Goal: Browse casually

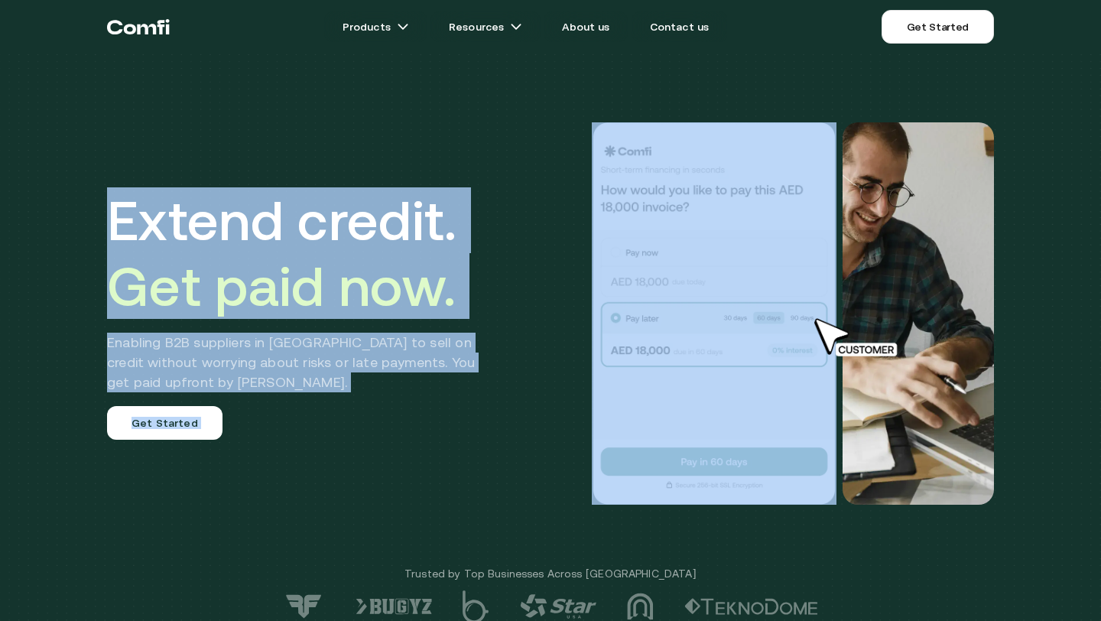
drag, startPoint x: 109, startPoint y: 180, endPoint x: 511, endPoint y: 283, distance: 414.4
click at [511, 283] on div "Extend credit. Get paid now. Enabling B2B suppliers in [GEOGRAPHIC_DATA] to sel…" at bounding box center [550, 313] width 917 height 505
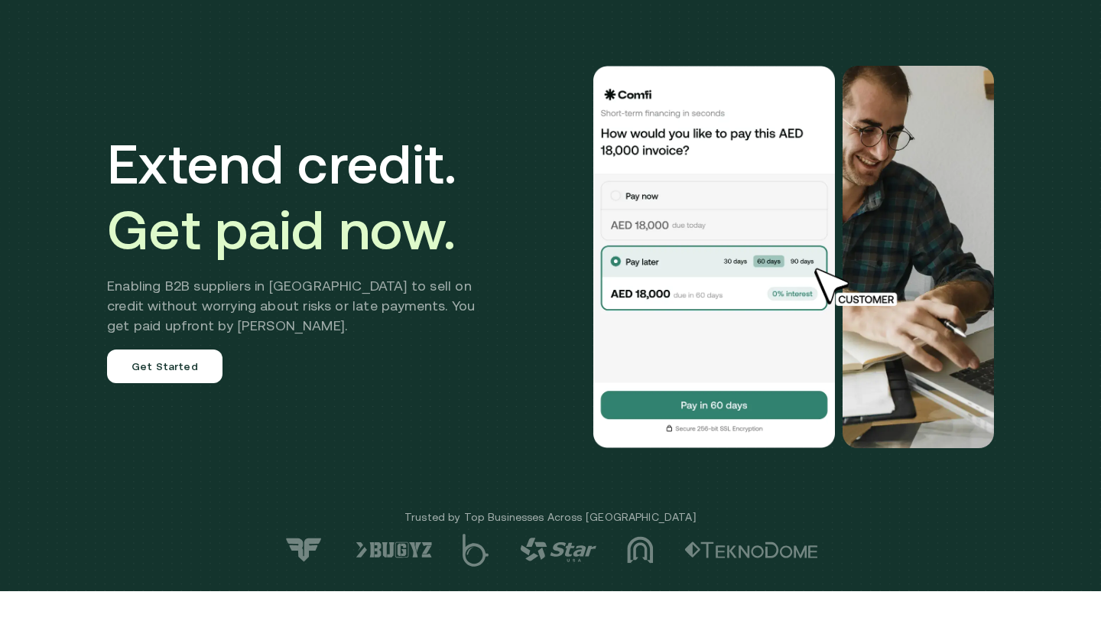
scroll to position [67, 0]
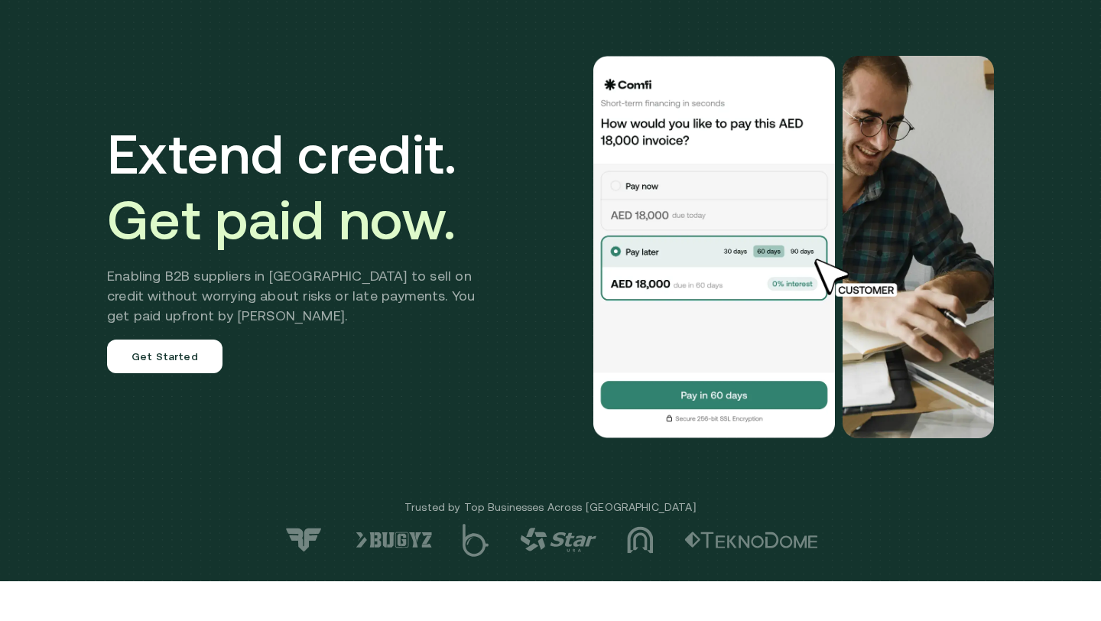
click at [321, 278] on h2 "Enabling B2B suppliers in [GEOGRAPHIC_DATA] to sell on credit without worrying …" at bounding box center [302, 296] width 391 height 60
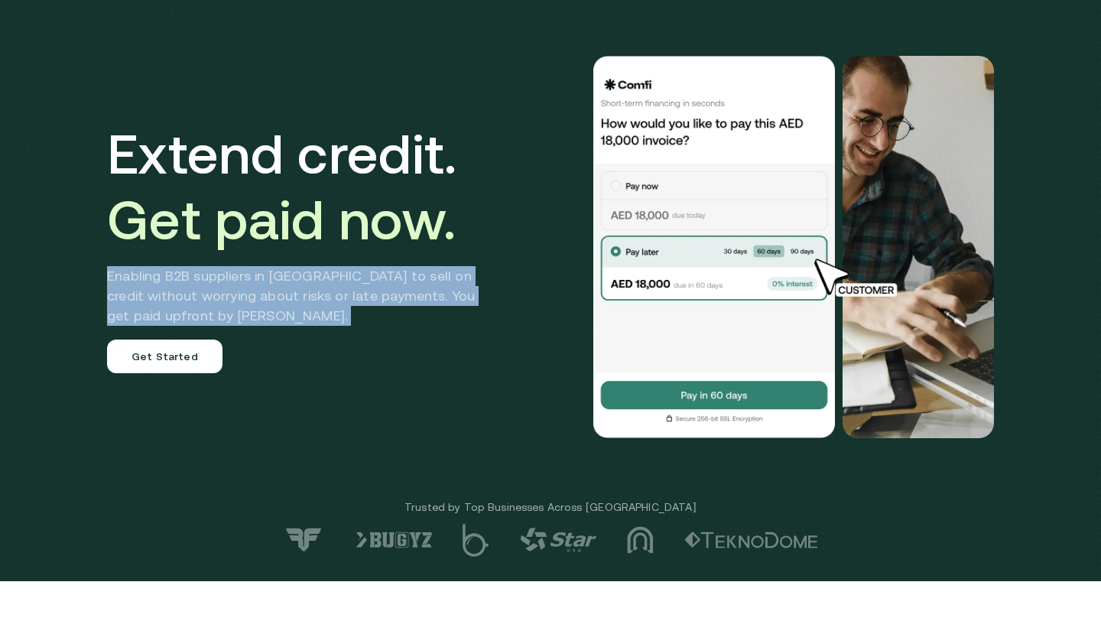
click at [321, 278] on h2 "Enabling B2B suppliers in [GEOGRAPHIC_DATA] to sell on credit without worrying …" at bounding box center [302, 296] width 391 height 60
copy h2 "Enabling B2B suppliers in [GEOGRAPHIC_DATA] to sell on credit without worrying …"
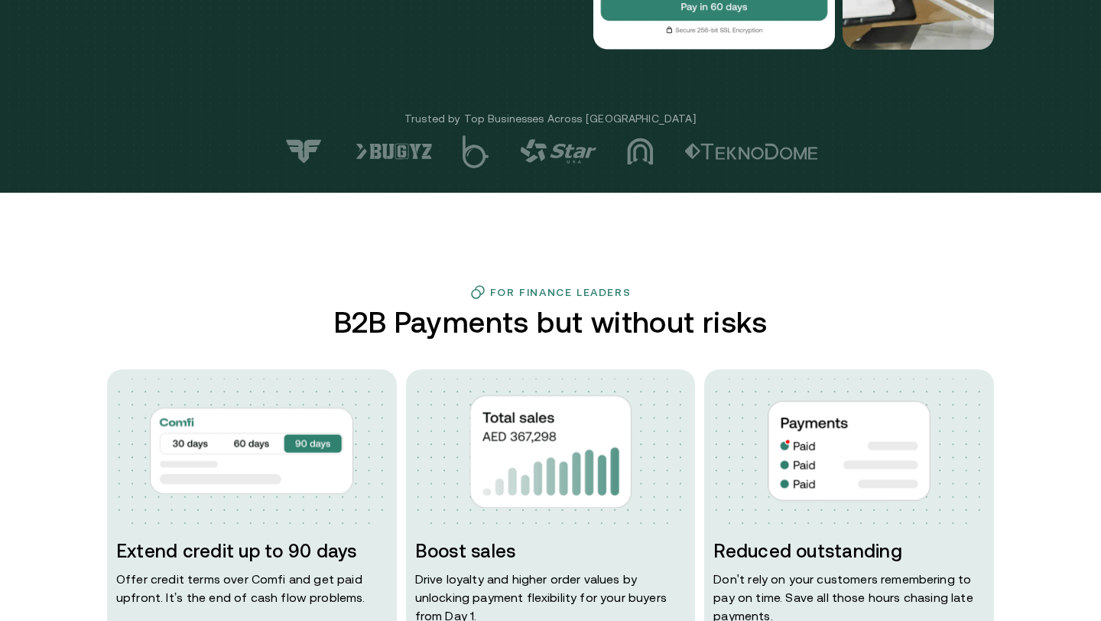
scroll to position [0, 0]
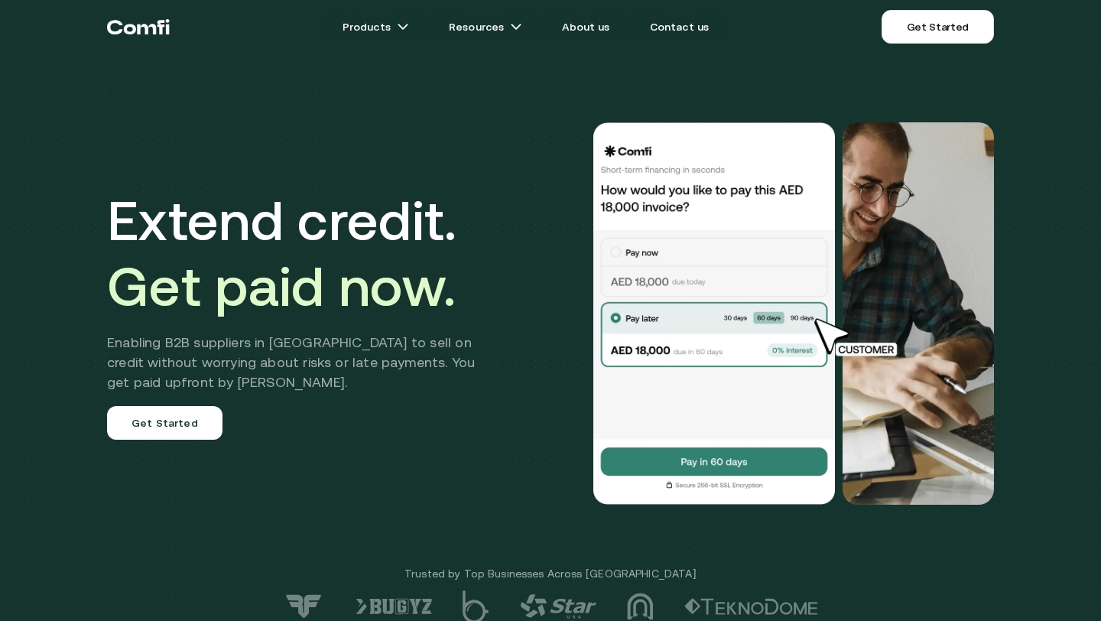
click at [409, 219] on h1 "Extend credit. Get paid now." at bounding box center [302, 252] width 391 height 131
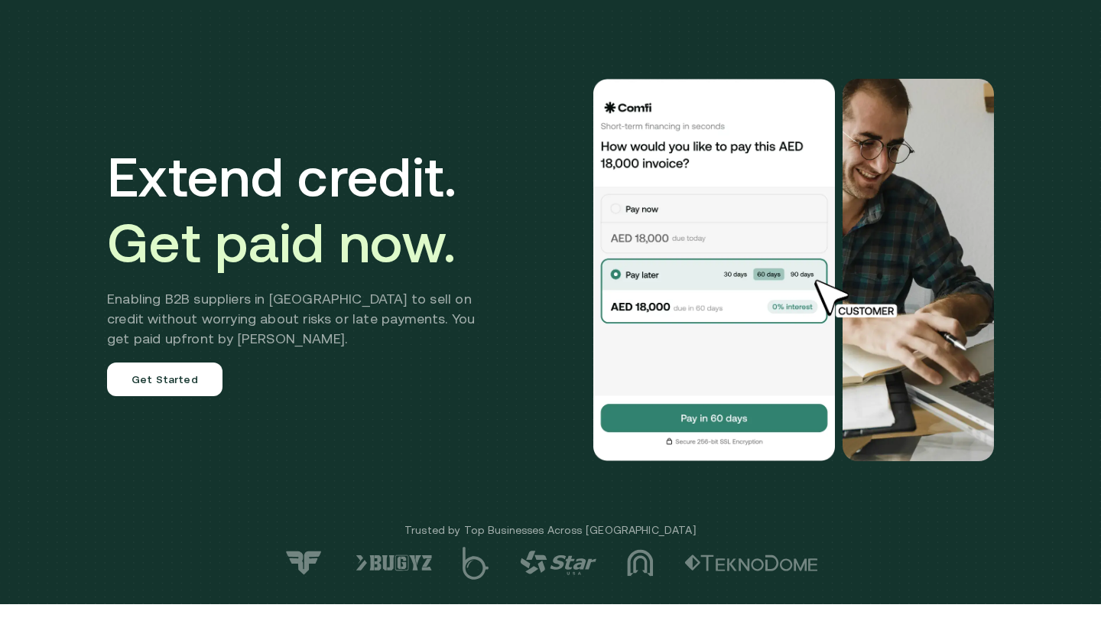
scroll to position [47, 0]
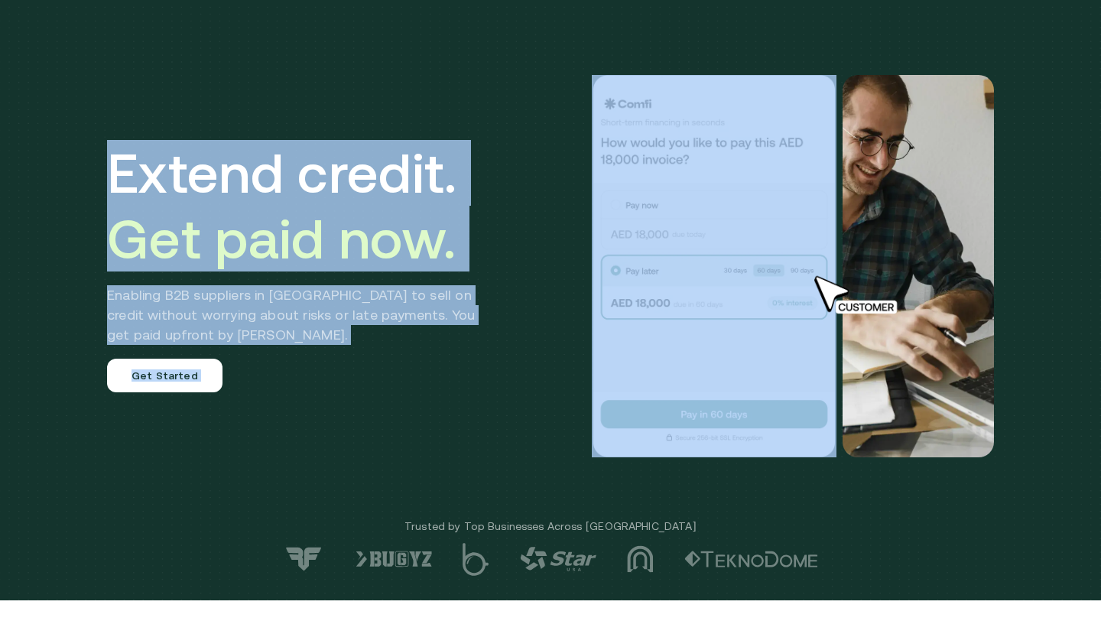
drag, startPoint x: 40, startPoint y: 193, endPoint x: 509, endPoint y: 320, distance: 486.5
click at [509, 320] on div "Extend credit. Get paid now. Enabling B2B suppliers in [GEOGRAPHIC_DATA] to sel…" at bounding box center [550, 277] width 1101 height 648
click at [509, 320] on div "Extend credit. Get paid now. Enabling B2B suppliers in [GEOGRAPHIC_DATA] to sel…" at bounding box center [550, 266] width 917 height 505
drag, startPoint x: 250, startPoint y: 204, endPoint x: 85, endPoint y: 125, distance: 183.3
click at [85, 125] on div "Extend credit. Get paid now. Enabling B2B suppliers in [GEOGRAPHIC_DATA] to sel…" at bounding box center [550, 277] width 1101 height 648
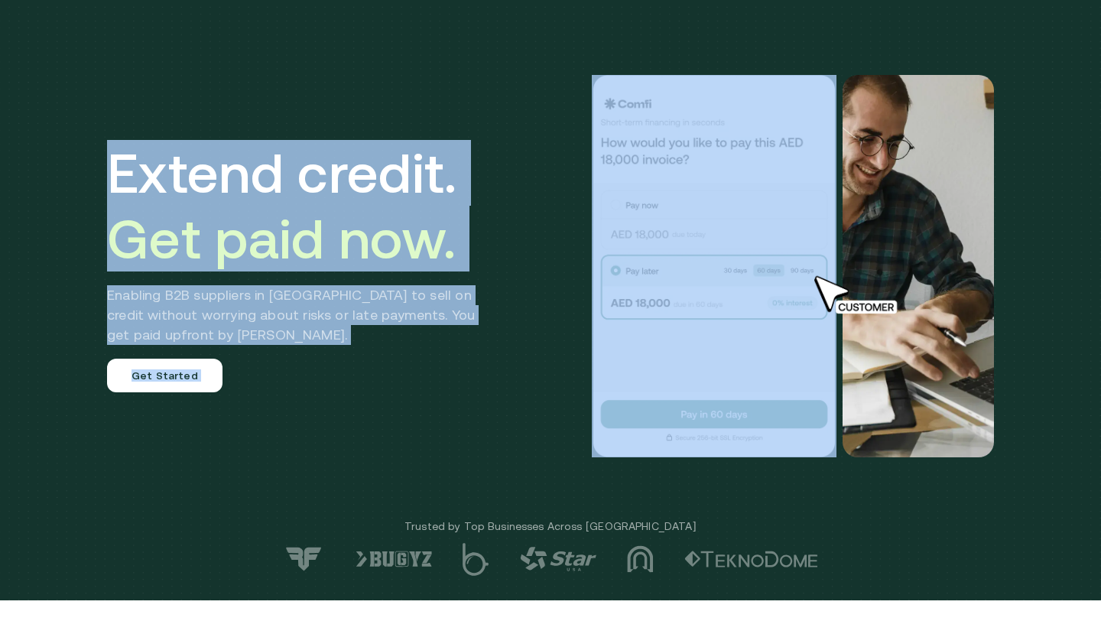
click at [85, 125] on div "Extend credit. Get paid now. Enabling B2B suppliers in [GEOGRAPHIC_DATA] to sel…" at bounding box center [550, 277] width 1101 height 648
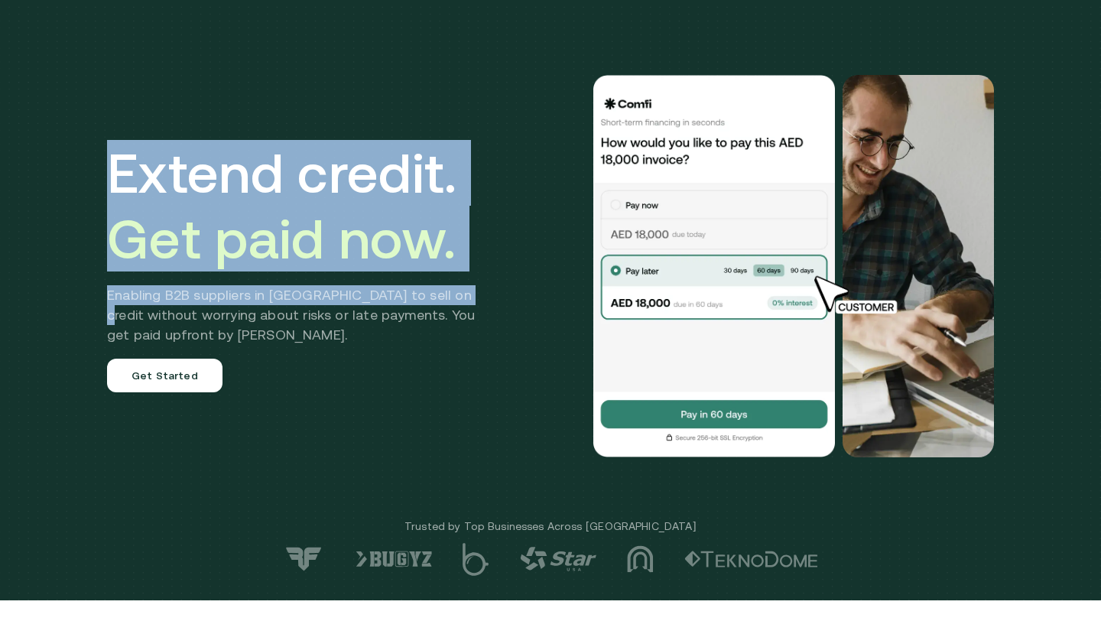
drag, startPoint x: 57, startPoint y: 122, endPoint x: 505, endPoint y: 317, distance: 487.6
click at [505, 317] on div "Extend credit. Get paid now. Enabling B2B suppliers in [GEOGRAPHIC_DATA] to sel…" at bounding box center [550, 277] width 1101 height 648
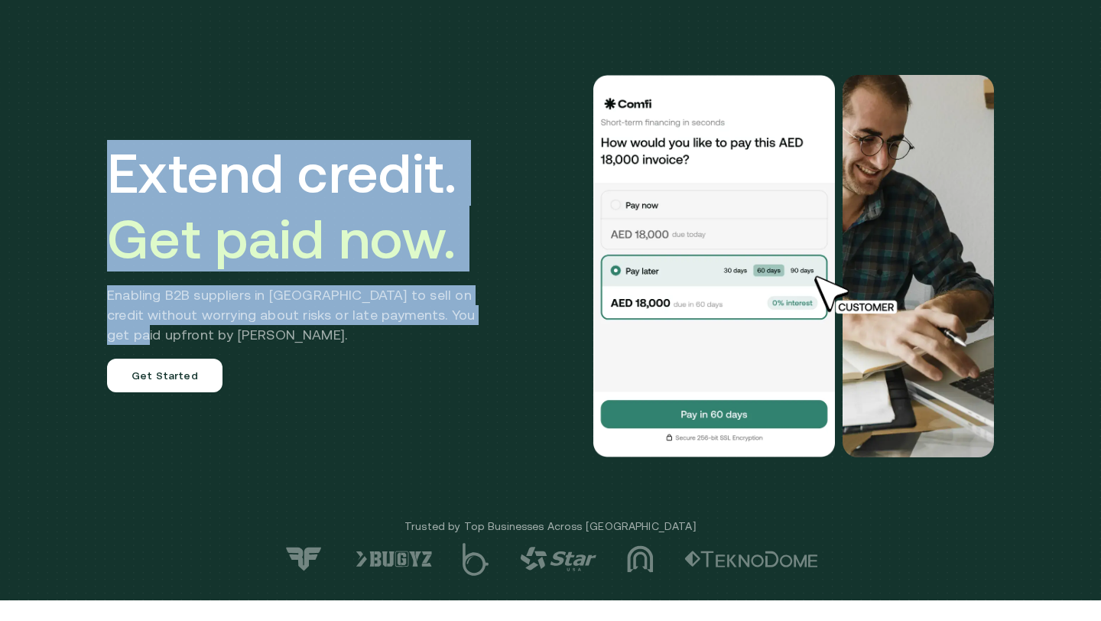
click at [505, 317] on div "Extend credit. Get paid now. Enabling B2B suppliers in [GEOGRAPHIC_DATA] to sel…" at bounding box center [550, 266] width 917 height 505
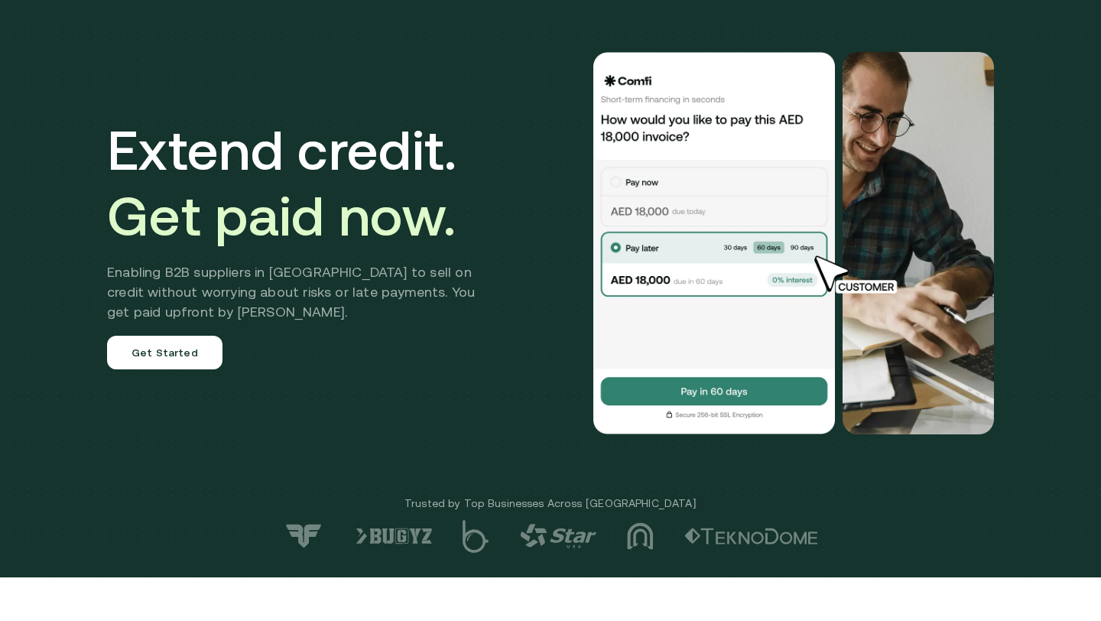
scroll to position [73, 0]
